Goal: Navigation & Orientation: Understand site structure

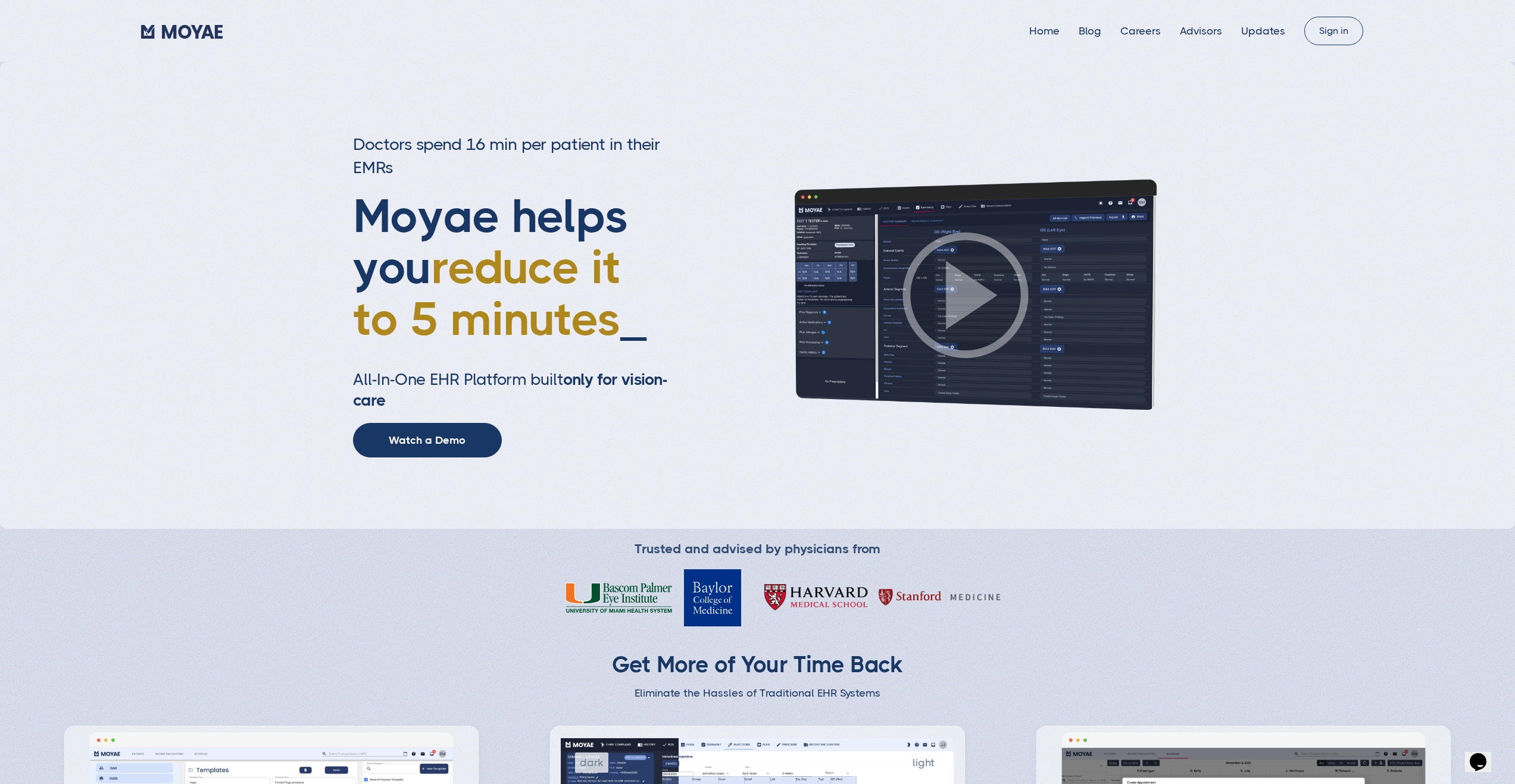
type input "Subscribe"
click at [1089, 33] on link "Blog" at bounding box center [1090, 31] width 22 height 12
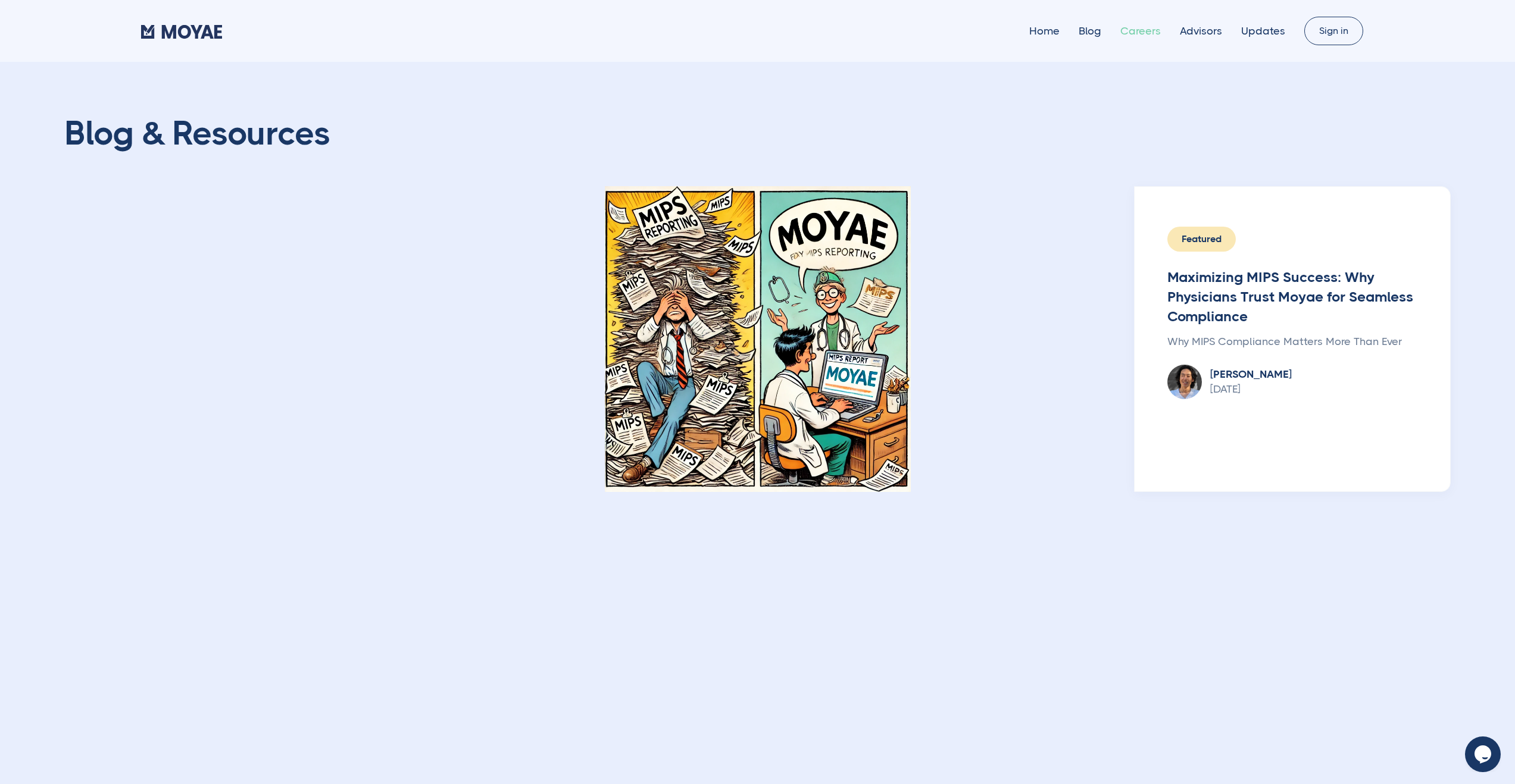
click at [1136, 31] on link "Careers" at bounding box center [1141, 31] width 40 height 12
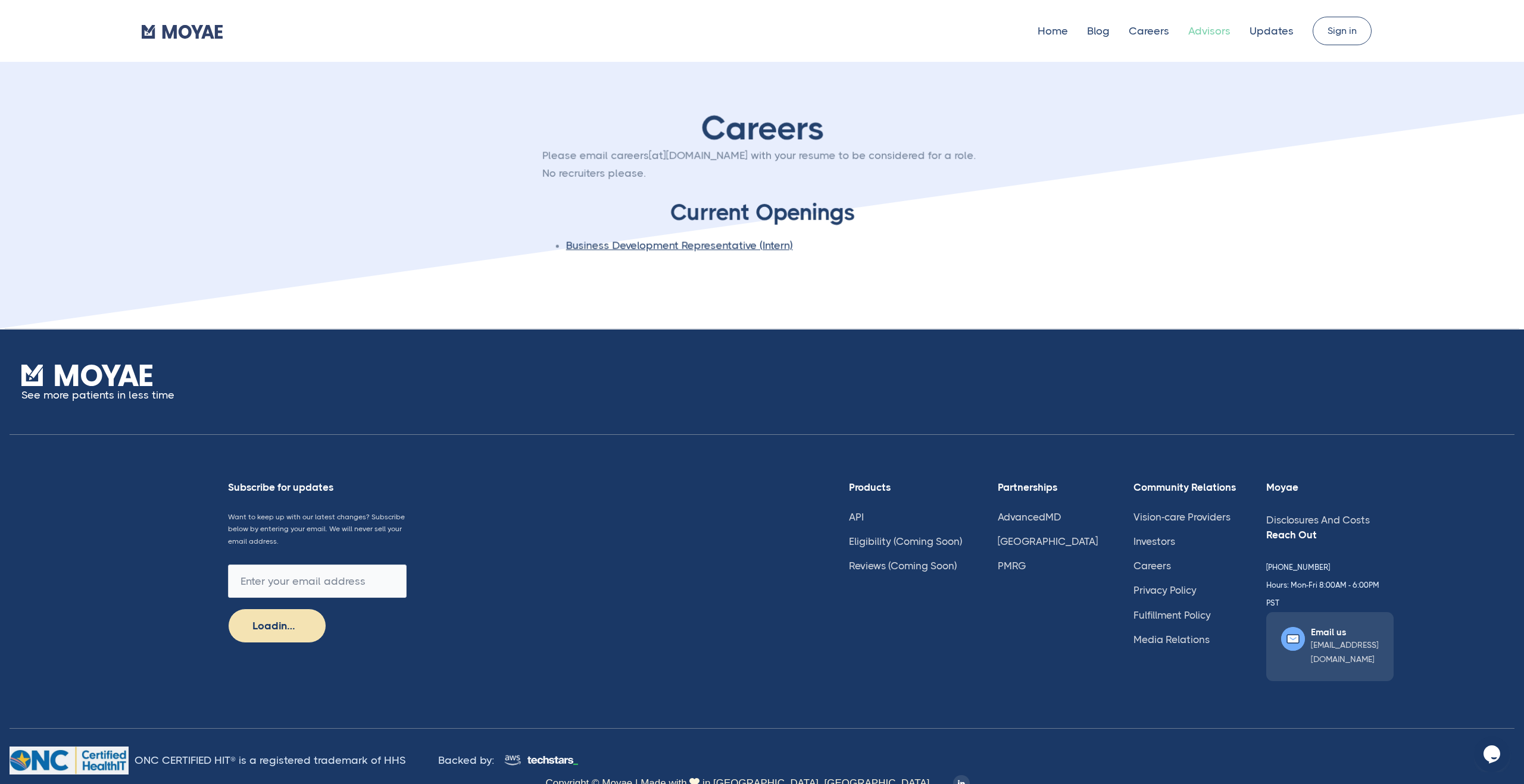
click at [1207, 34] on link "Advisors" at bounding box center [1209, 31] width 43 height 12
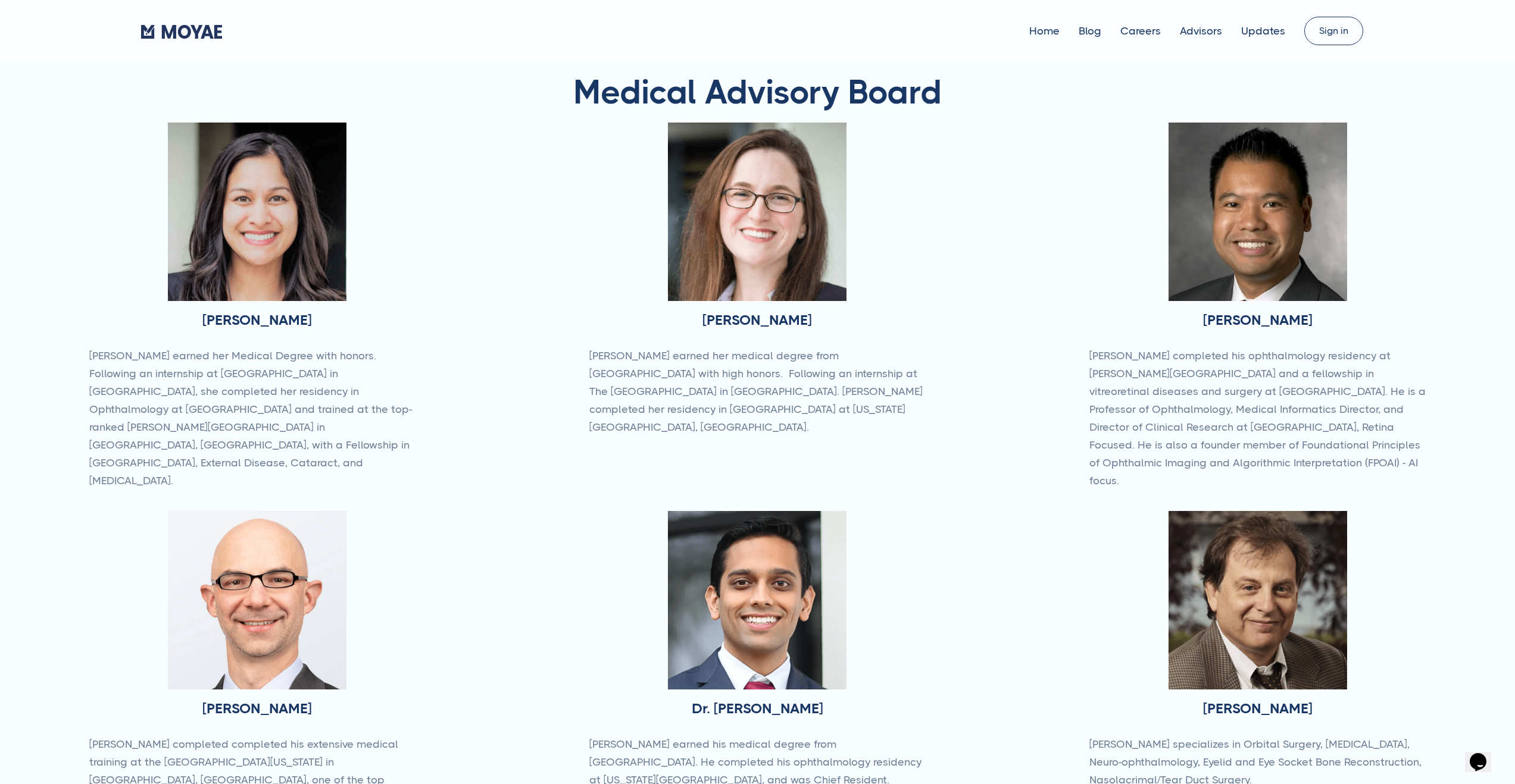
type input "Subscribe"
click at [1051, 38] on div "Home Blog Careers Advisors Updates" at bounding box center [722, 31] width 1163 height 18
click at [1054, 31] on link "Home" at bounding box center [1044, 31] width 31 height 12
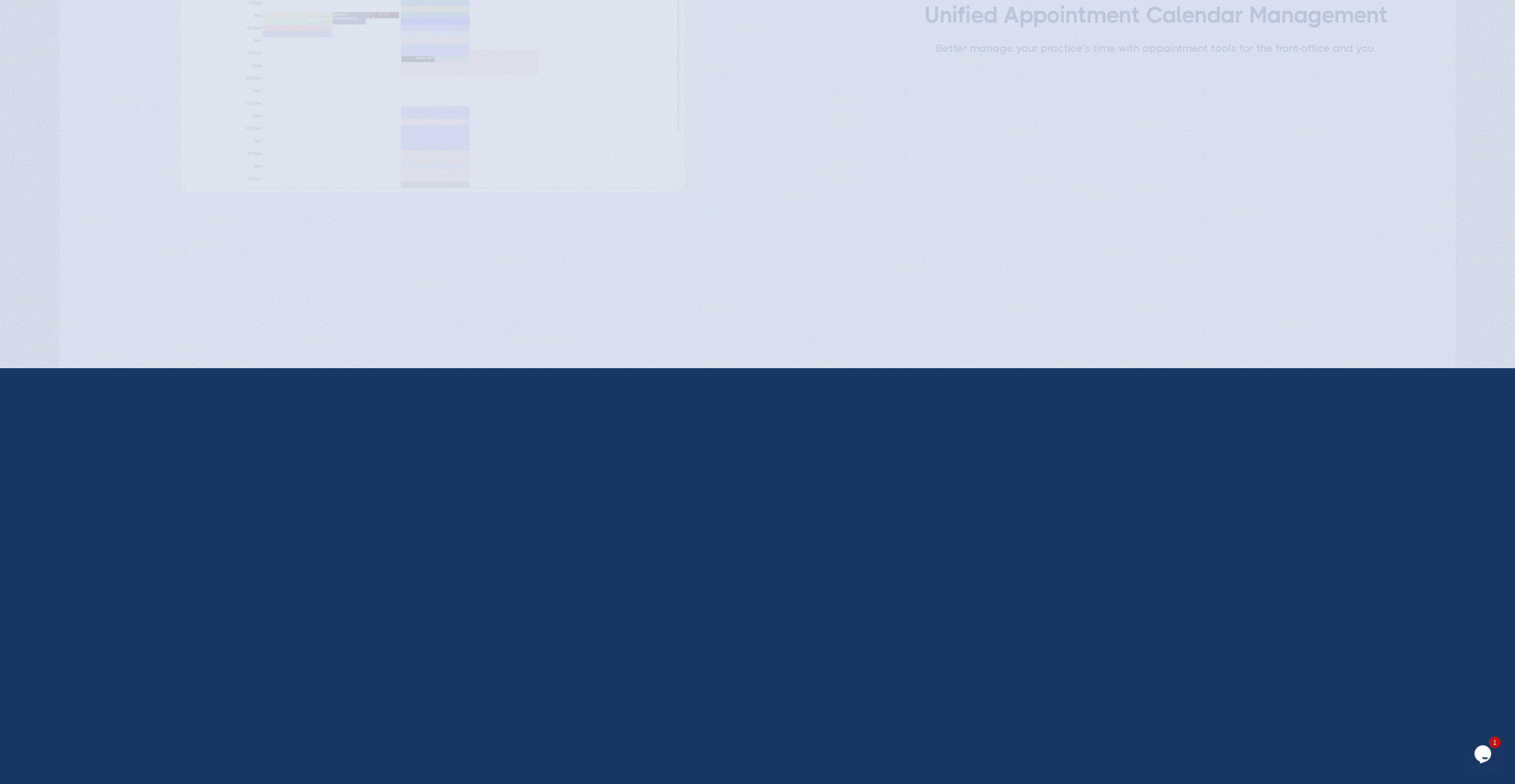
scroll to position [3298, 0]
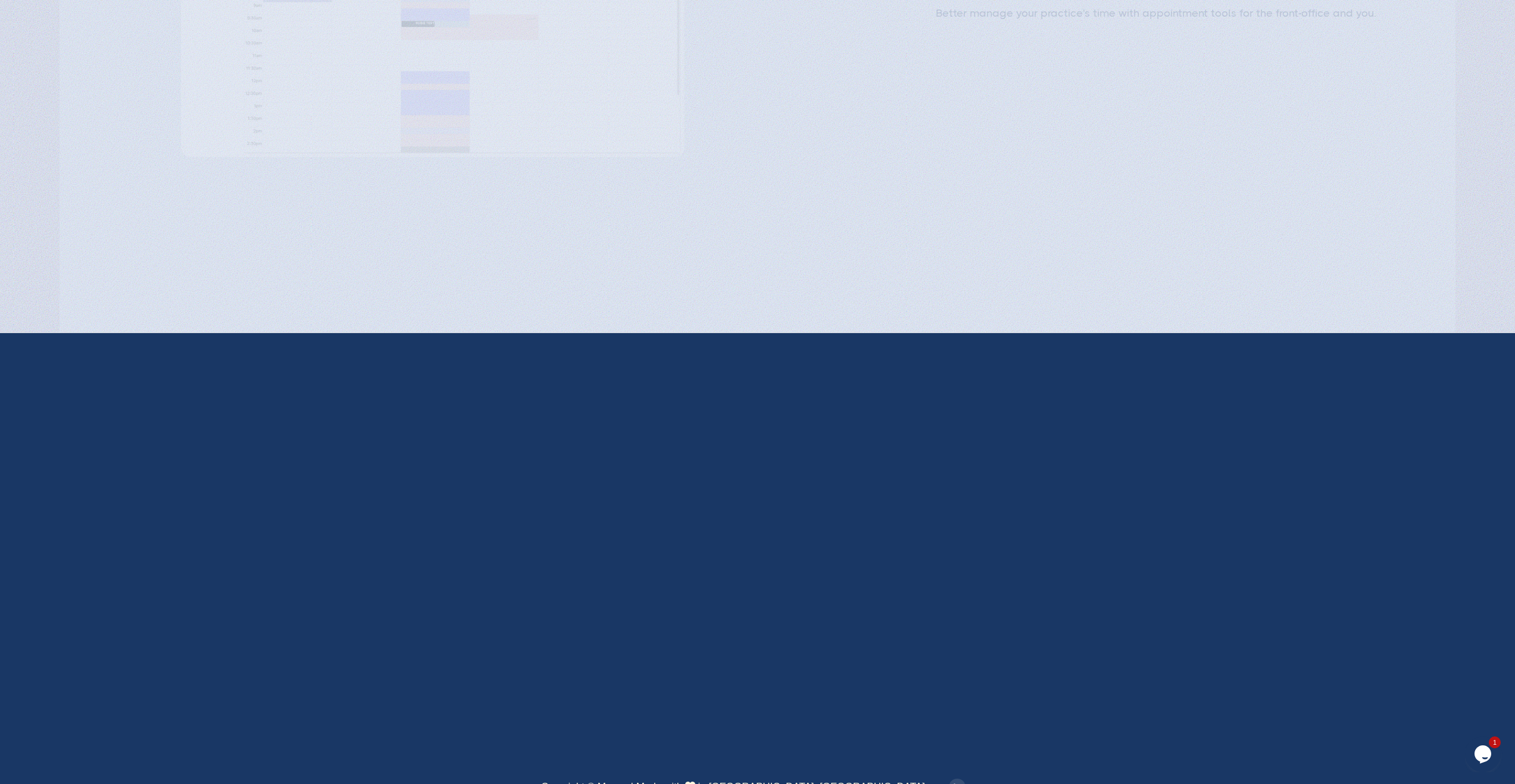
type input "Subscribe"
